Goal: Browse casually

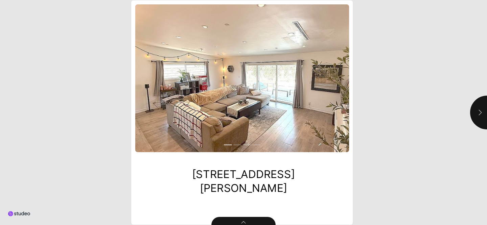
click at [476, 101] on button "button" at bounding box center [487, 113] width 34 height 34
type input "***"
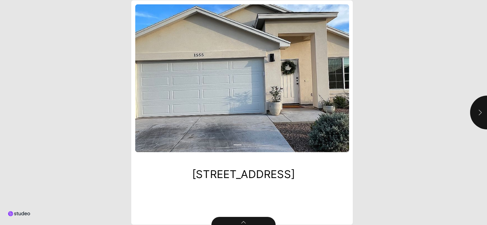
click at [478, 110] on icon "button" at bounding box center [480, 112] width 7 height 7
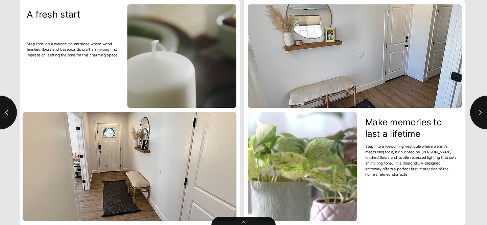
click at [477, 110] on icon "button" at bounding box center [480, 112] width 7 height 7
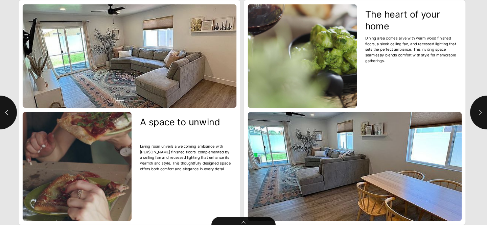
click at [477, 110] on icon "button" at bounding box center [480, 112] width 7 height 7
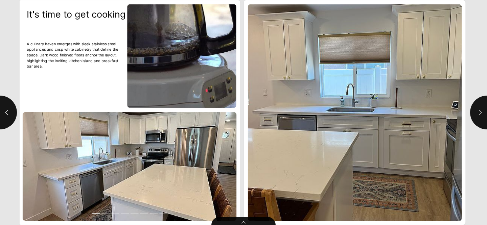
click at [477, 110] on icon "button" at bounding box center [480, 112] width 7 height 7
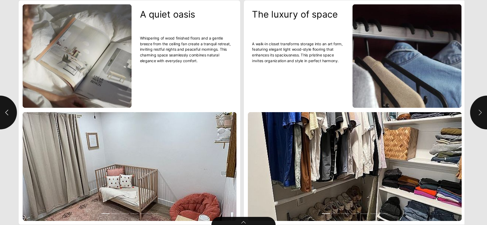
click at [477, 110] on icon "button" at bounding box center [480, 112] width 7 height 7
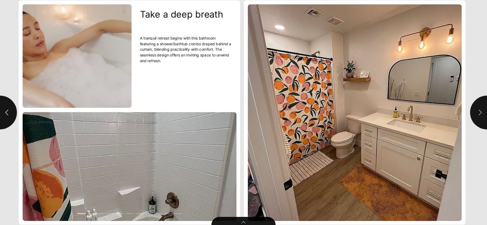
click at [477, 110] on icon "button" at bounding box center [480, 112] width 7 height 7
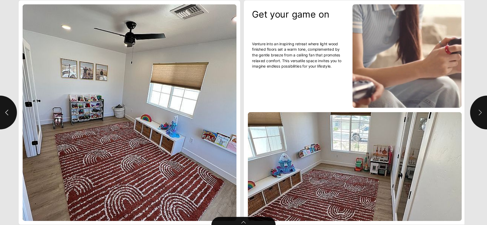
click at [477, 110] on icon "button" at bounding box center [480, 112] width 7 height 7
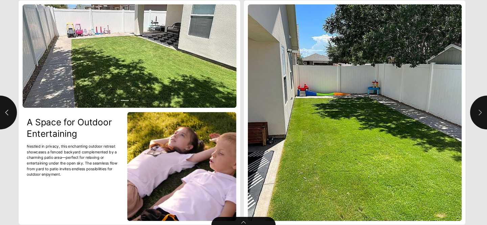
click at [477, 110] on icon "button" at bounding box center [480, 112] width 7 height 7
type input "**"
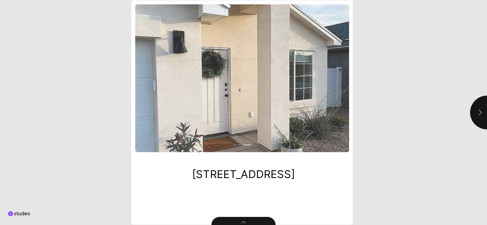
click at [475, 115] on button "button" at bounding box center [487, 113] width 34 height 34
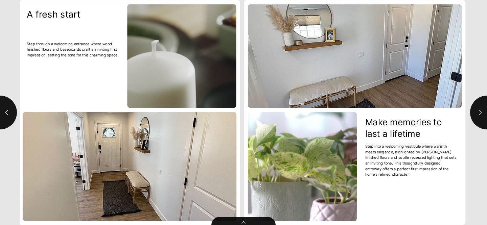
click at [475, 115] on button "button" at bounding box center [487, 113] width 34 height 34
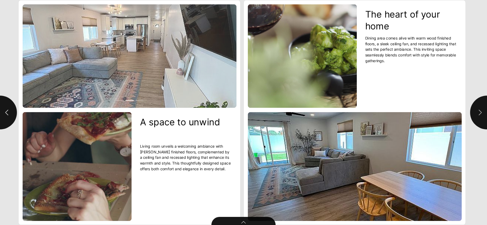
click at [475, 115] on button "button" at bounding box center [487, 113] width 34 height 34
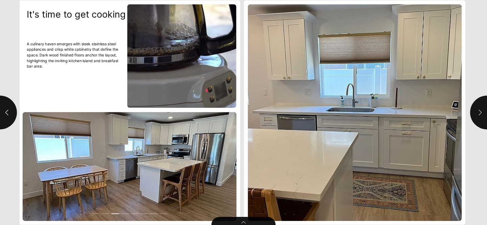
click at [475, 115] on button "button" at bounding box center [487, 113] width 34 height 34
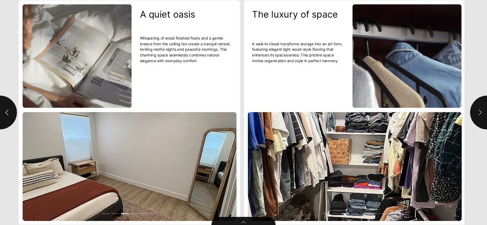
click at [477, 111] on icon "button" at bounding box center [480, 112] width 7 height 7
type input "*****"
